Goal: Task Accomplishment & Management: Manage account settings

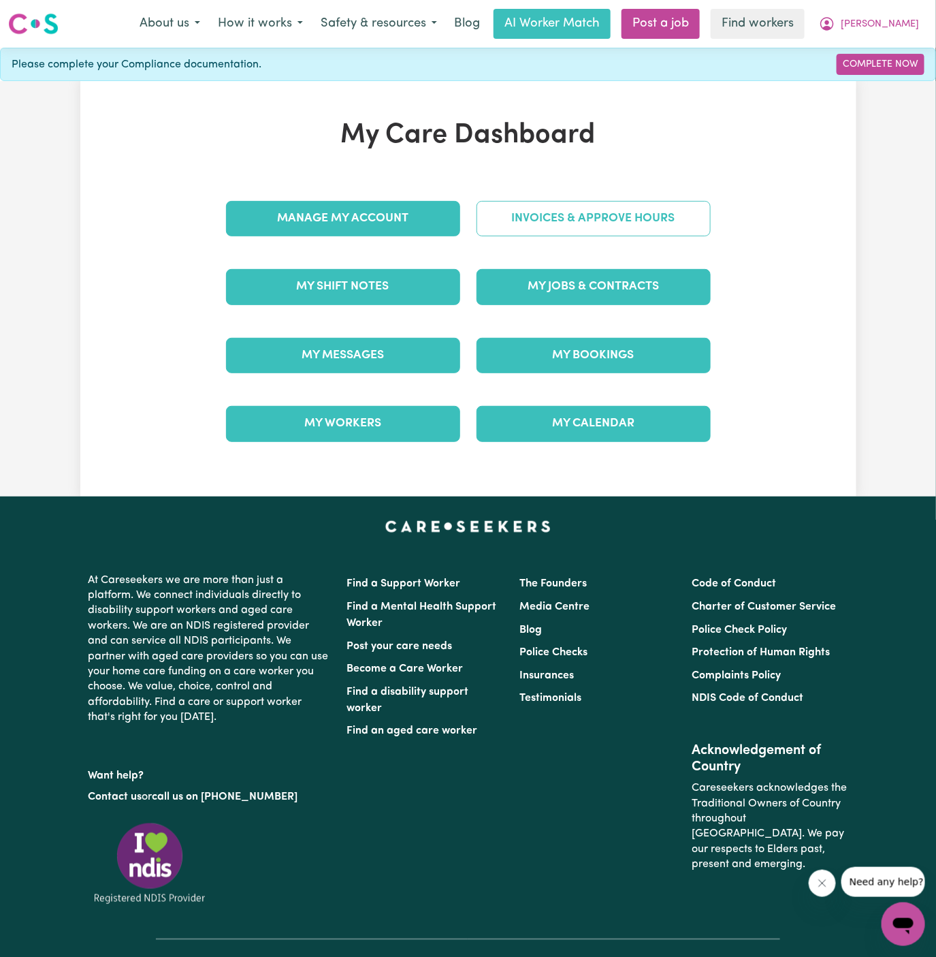
click at [602, 214] on link "Invoices & Approve Hours" at bounding box center [594, 218] width 234 height 35
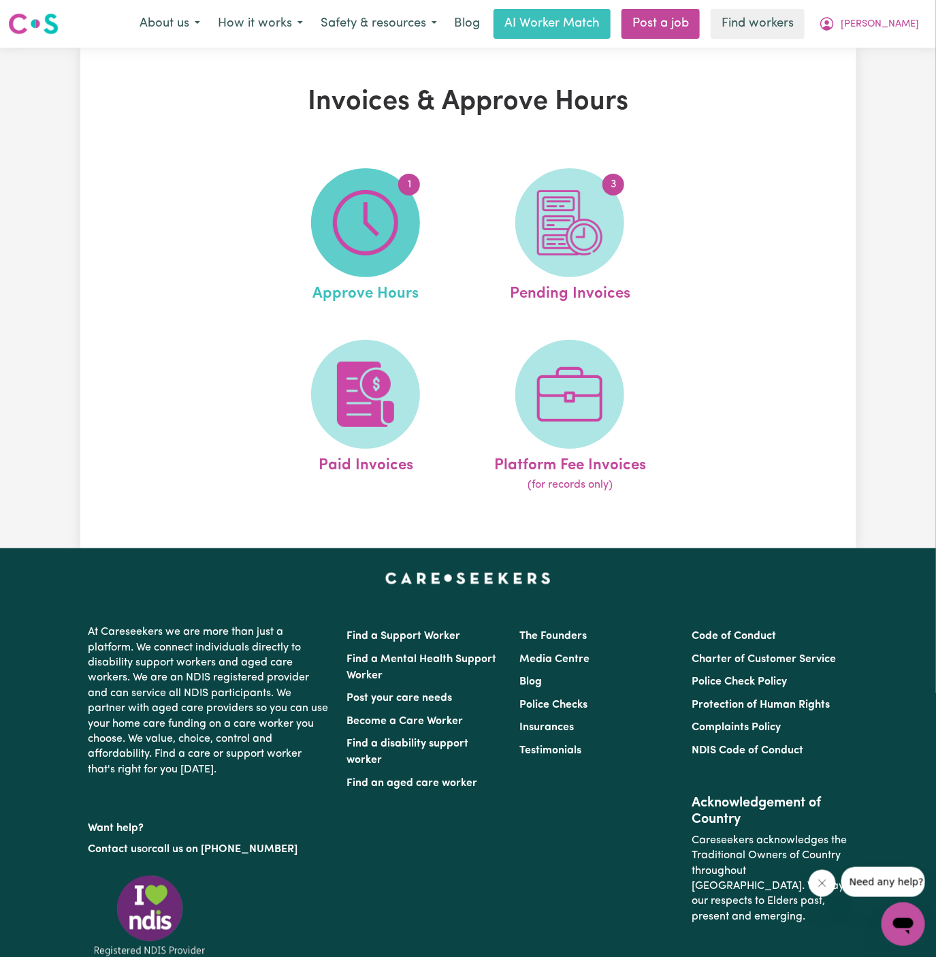
click at [406, 233] on span "1" at bounding box center [365, 222] width 109 height 109
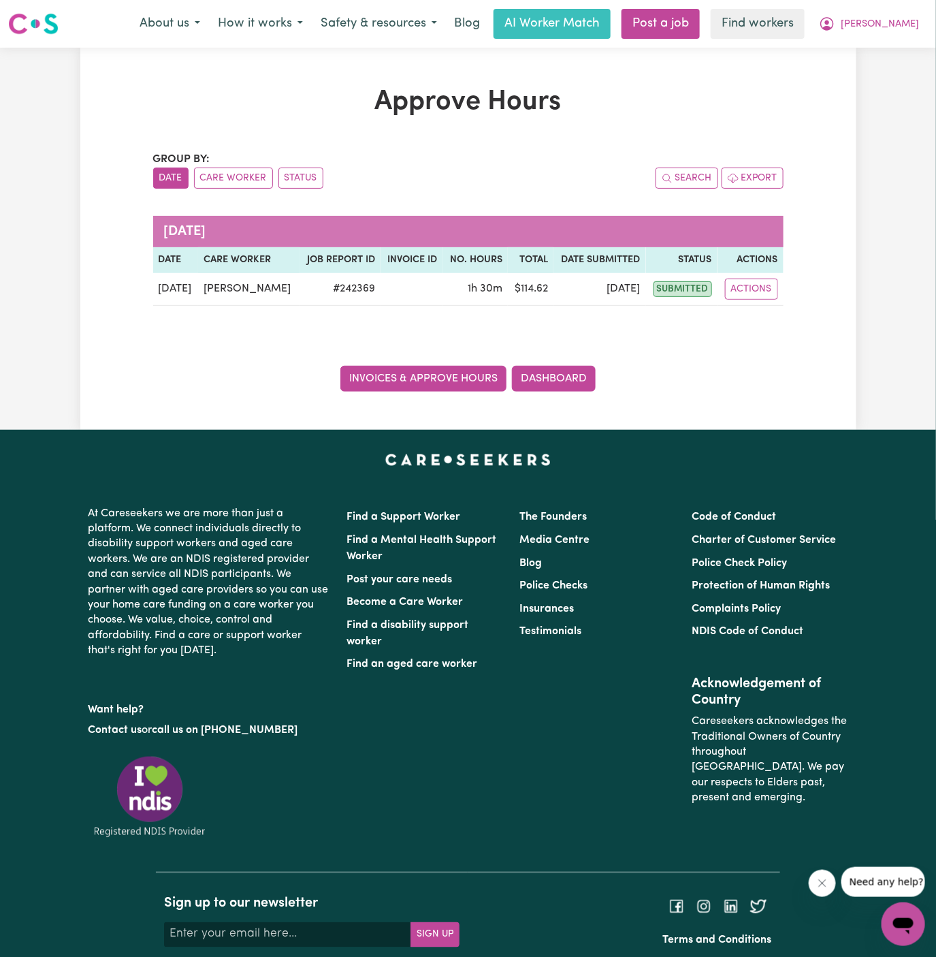
click at [417, 375] on link "Invoices & Approve Hours" at bounding box center [423, 379] width 166 height 26
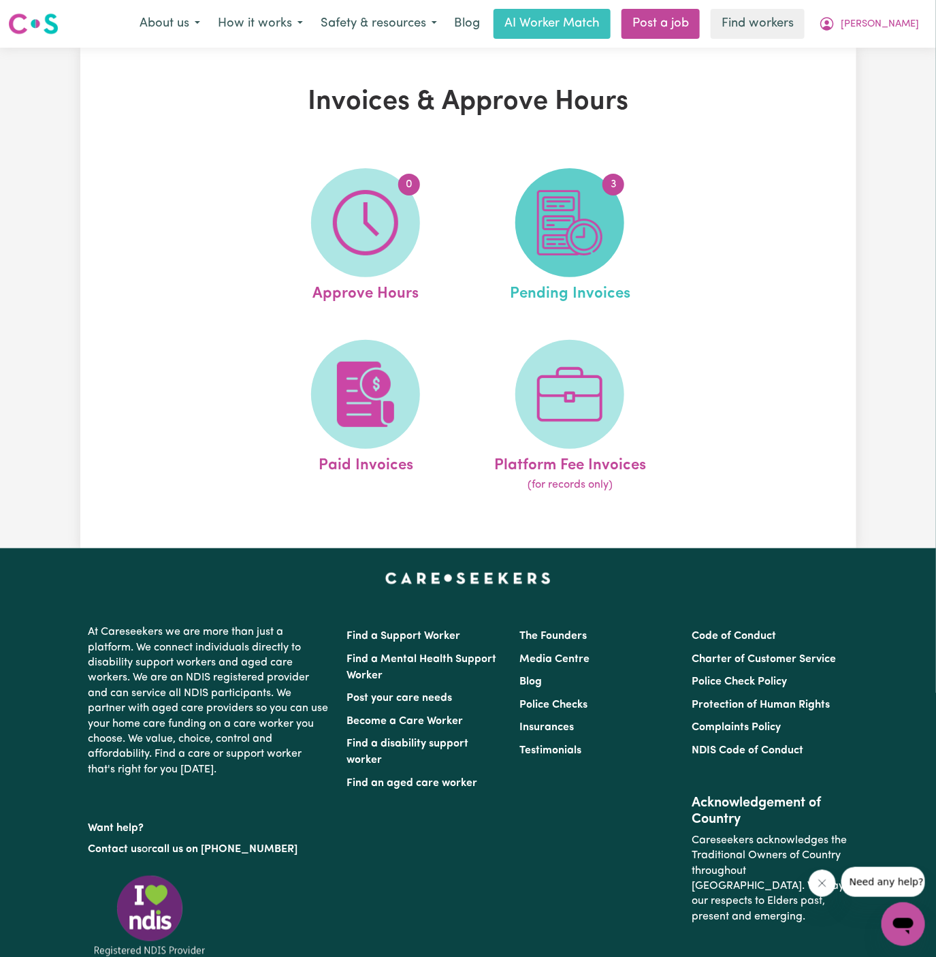
click at [577, 221] on img at bounding box center [569, 222] width 65 height 65
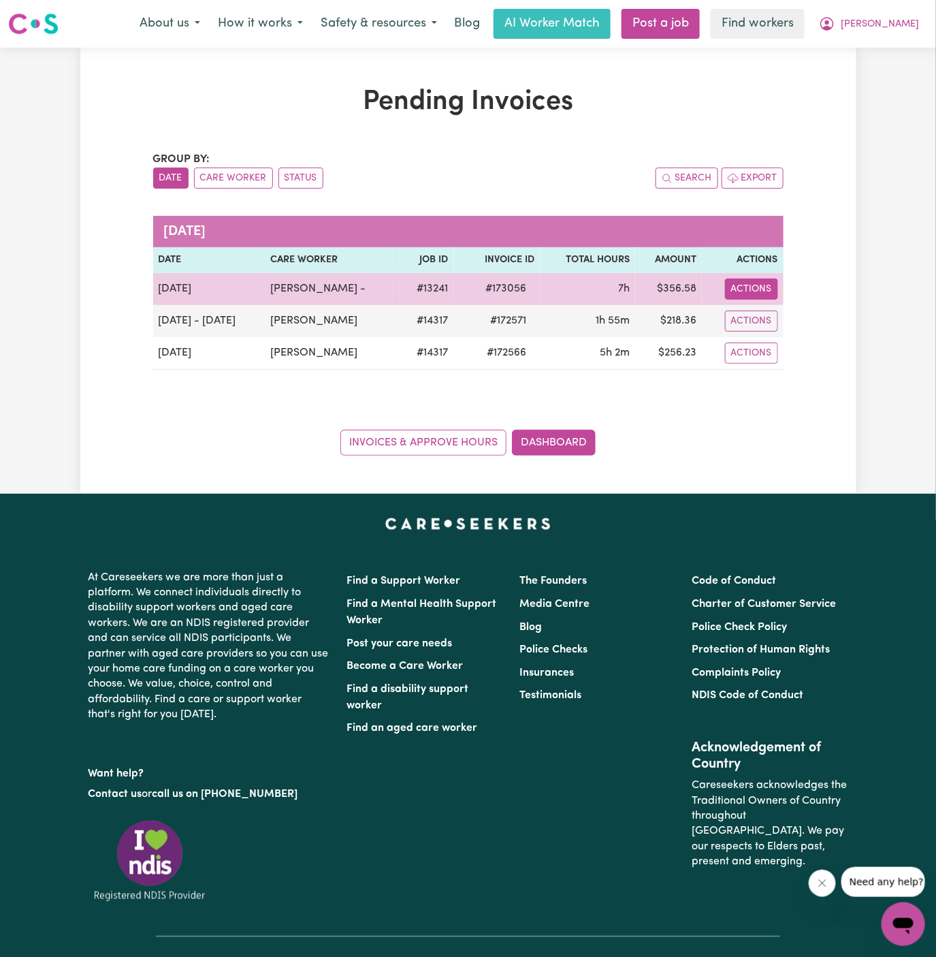
click at [759, 292] on button "Actions" at bounding box center [751, 288] width 53 height 21
click at [750, 285] on button "Actions" at bounding box center [751, 288] width 53 height 21
click at [755, 289] on button "Actions" at bounding box center [751, 288] width 53 height 21
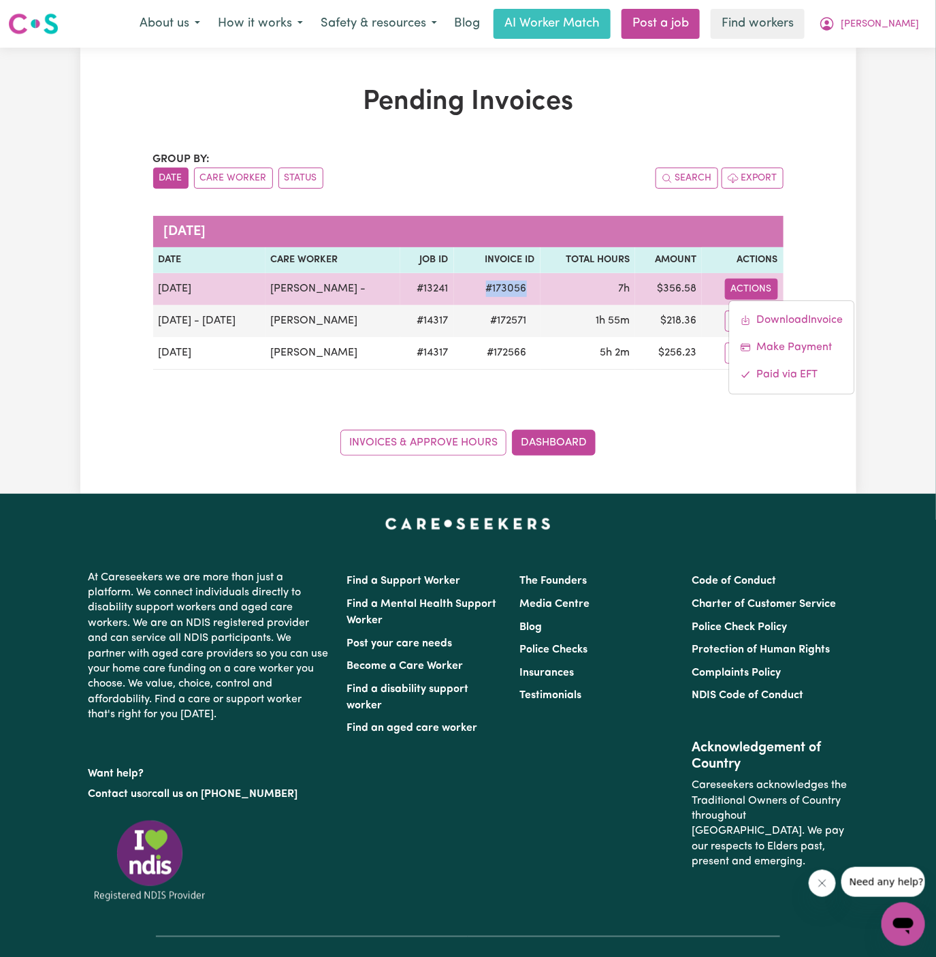
drag, startPoint x: 531, startPoint y: 284, endPoint x: 458, endPoint y: 284, distance: 73.5
click at [458, 284] on tr "[DATE] [PERSON_NAME] - # 13241 # 173056 7h $ 356.58 Actions Download Invoice Ma…" at bounding box center [468, 289] width 631 height 32
copy span "# 173056"
click at [494, 291] on span "# 173056" at bounding box center [506, 289] width 57 height 16
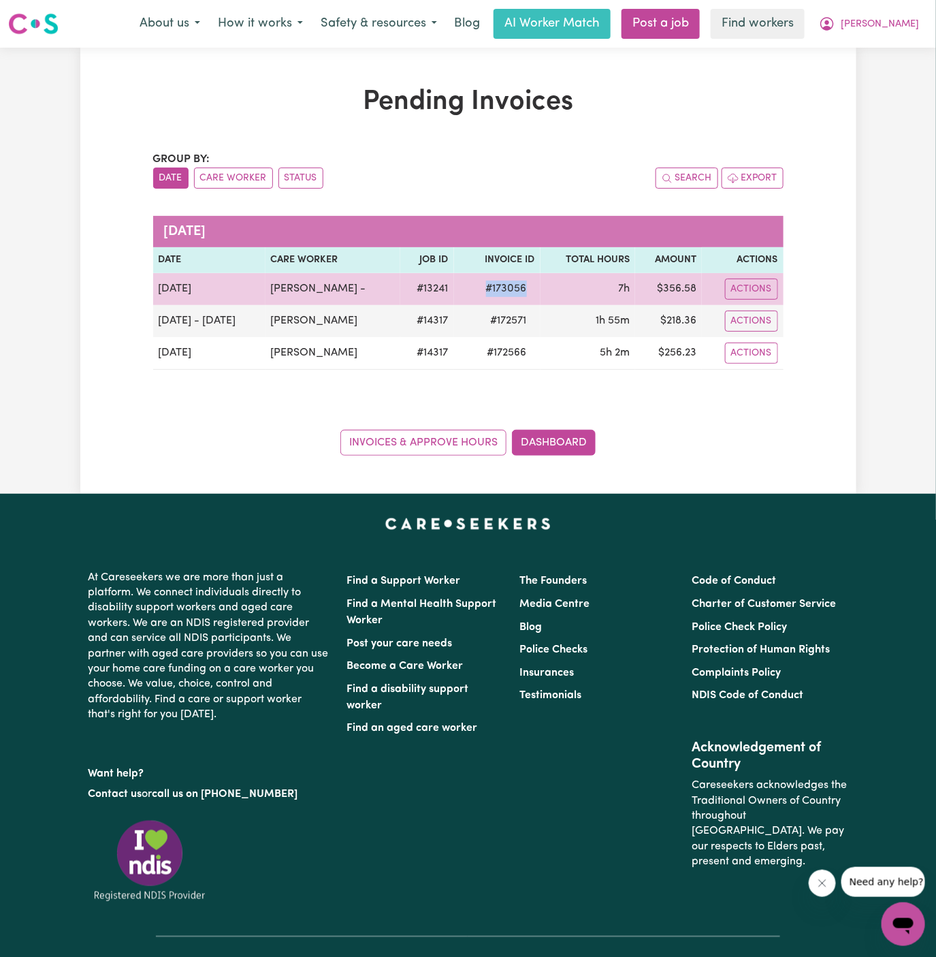
click at [494, 291] on span "# 173056" at bounding box center [506, 289] width 57 height 16
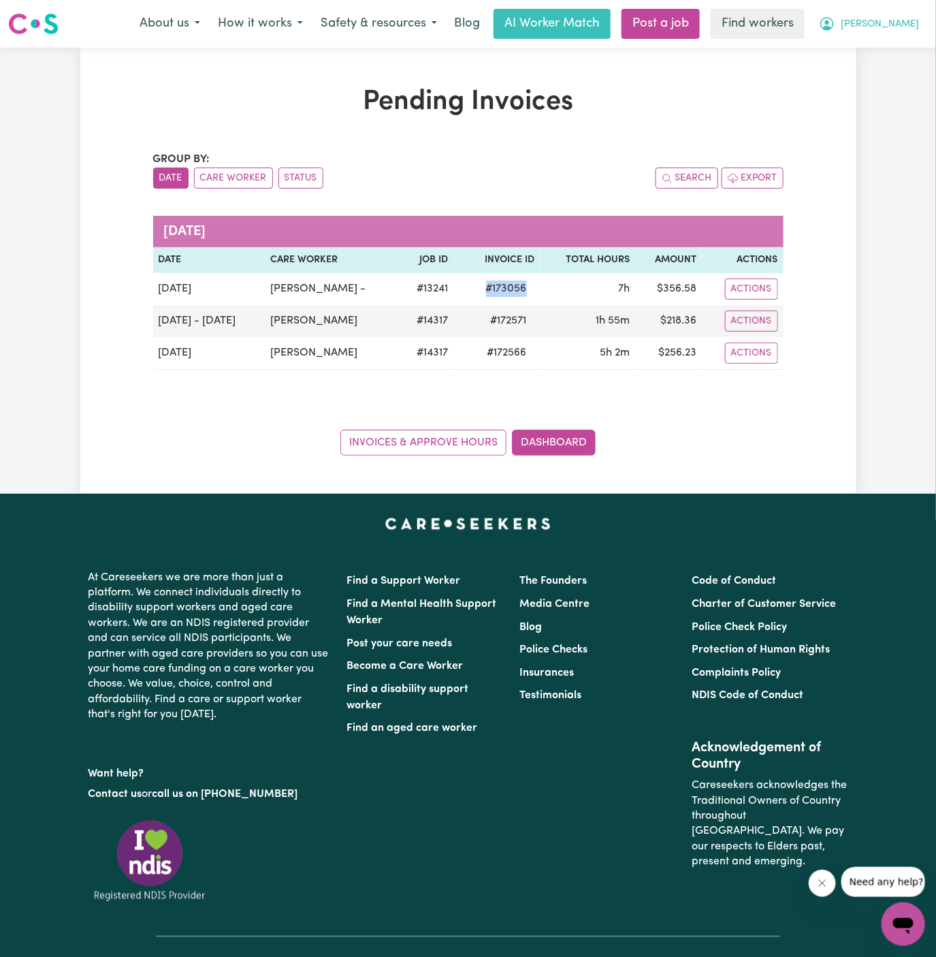
click at [895, 27] on span "[PERSON_NAME]" at bounding box center [880, 24] width 78 height 15
click at [888, 78] on link "Logout" at bounding box center [874, 78] width 108 height 26
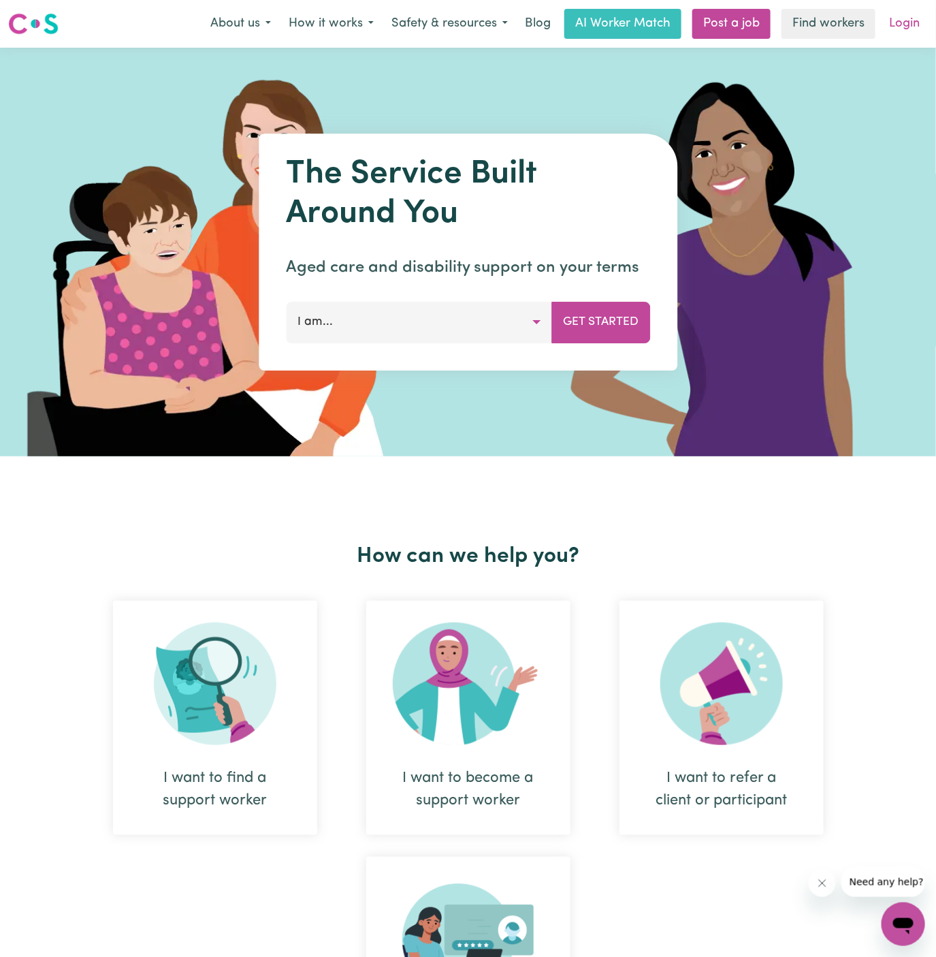
click at [912, 23] on link "Login" at bounding box center [904, 24] width 47 height 30
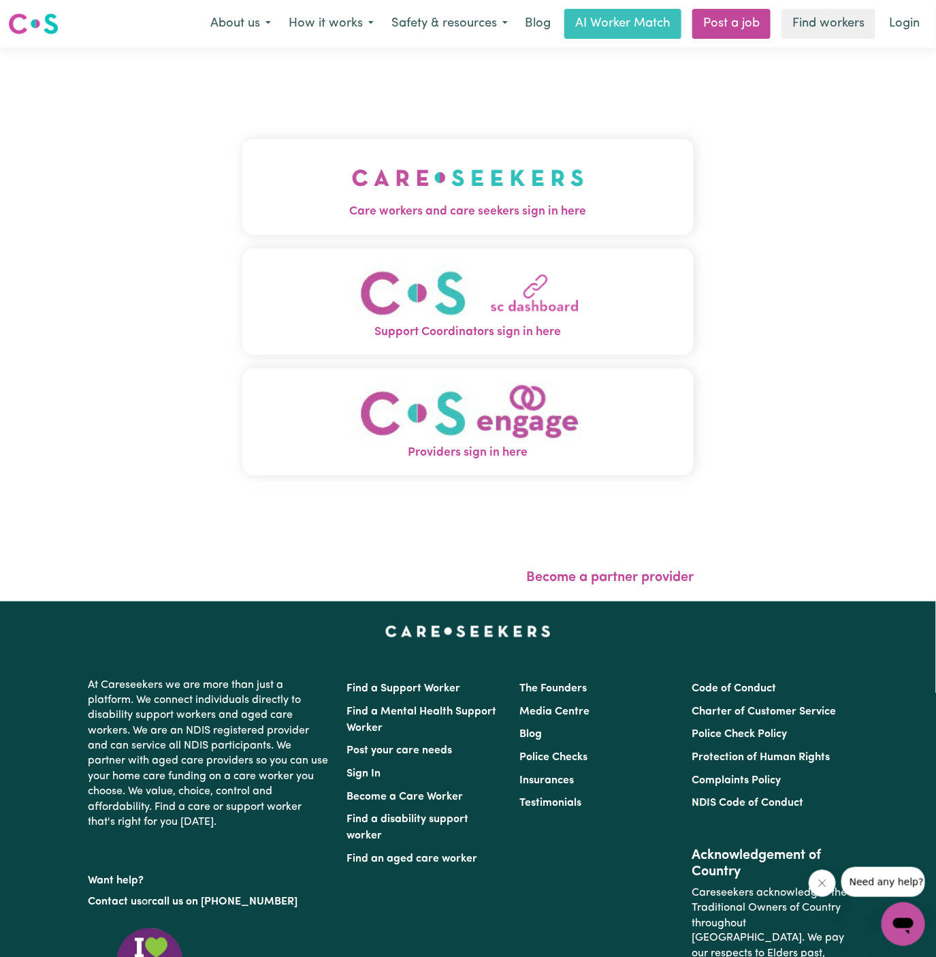
click at [379, 196] on img "Care workers and care seekers sign in here" at bounding box center [468, 178] width 232 height 50
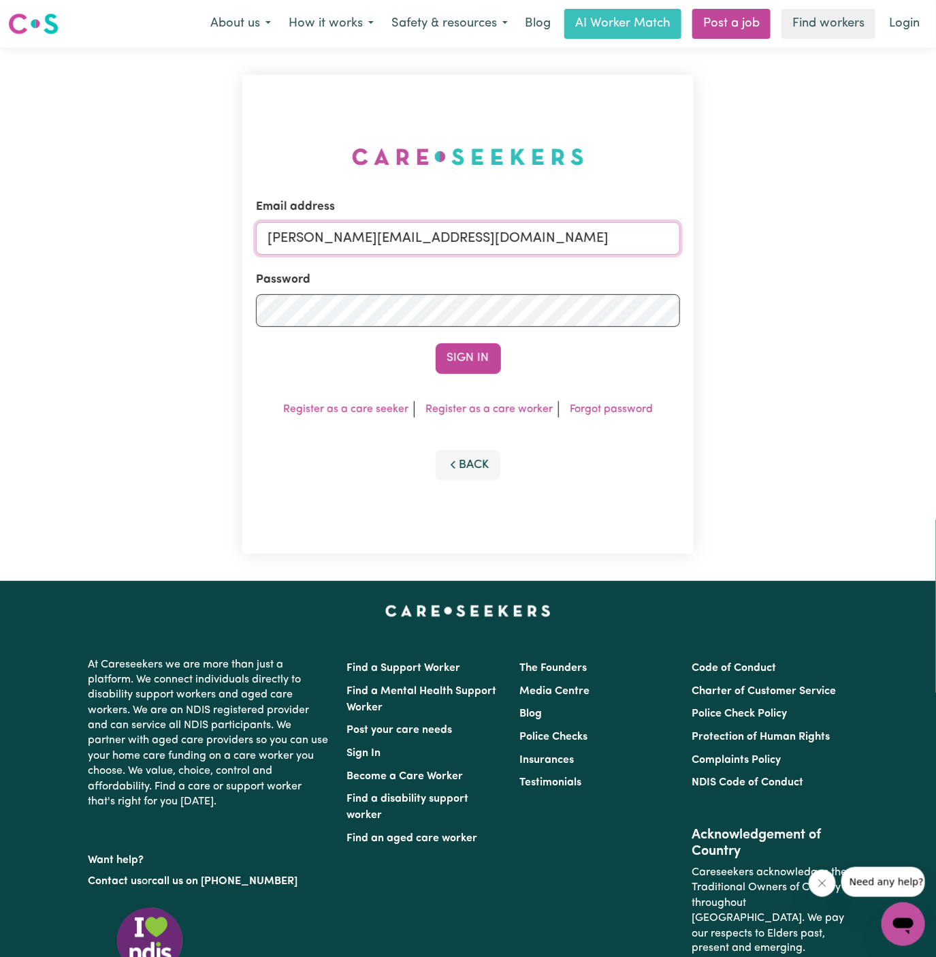
click at [470, 229] on input "[PERSON_NAME][EMAIL_ADDRESS][DOMAIN_NAME]" at bounding box center [468, 238] width 425 height 33
drag, startPoint x: 339, startPoint y: 234, endPoint x: 899, endPoint y: 234, distance: 559.7
click at [899, 234] on div "Email address [EMAIL_ADDRESS][DOMAIN_NAME] Password Sign In Register as a care …" at bounding box center [468, 314] width 936 height 533
type input "superuser~[EMAIL_ADDRESS][DOMAIN_NAME]"
click at [436, 343] on button "Sign In" at bounding box center [468, 358] width 65 height 30
